Goal: Information Seeking & Learning: Compare options

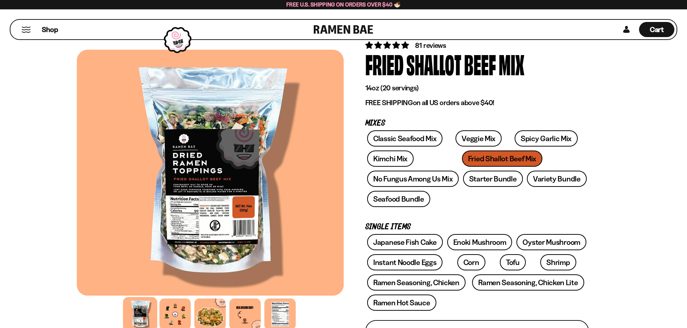
scroll to position [72, 0]
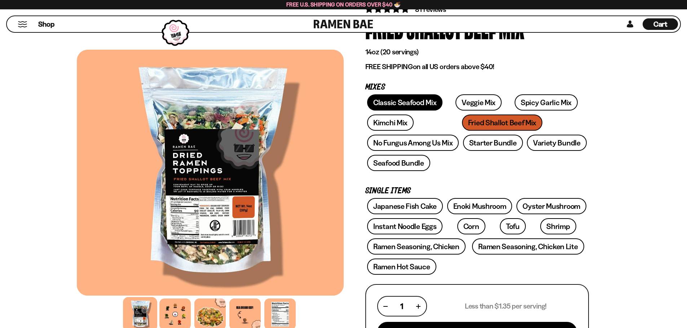
click at [401, 107] on link "Classic Seafood Mix" at bounding box center [404, 102] width 75 height 16
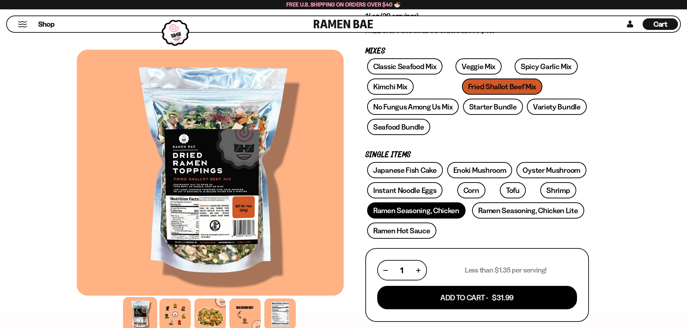
click at [393, 209] on link "Ramen Seasoning, Chicken" at bounding box center [416, 211] width 98 height 16
